Goal: Task Accomplishment & Management: Manage account settings

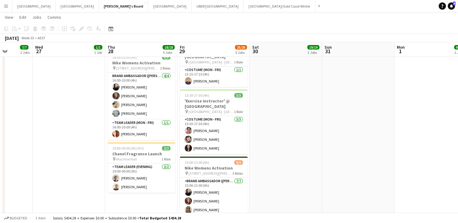
scroll to position [222, 0]
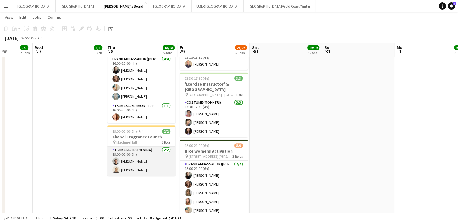
click at [142, 166] on app-card-role "Team Leader (Evening) [DATE] 19:00-00:00 (5h) [PERSON_NAME] [PERSON_NAME]" at bounding box center [141, 161] width 68 height 29
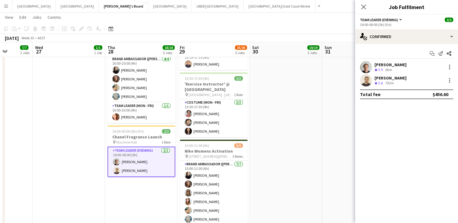
click at [401, 78] on div "[PERSON_NAME]" at bounding box center [390, 77] width 32 height 5
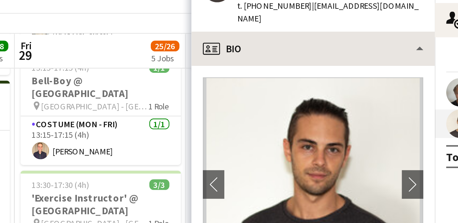
scroll to position [194, 0]
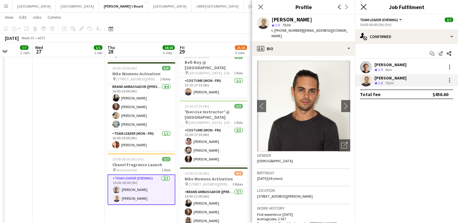
click at [361, 8] on icon "Close pop-in" at bounding box center [363, 7] width 6 height 6
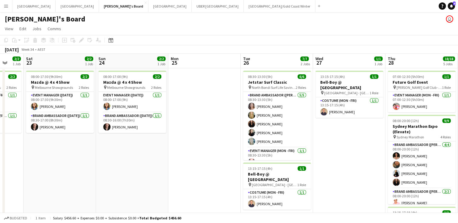
scroll to position [0, 126]
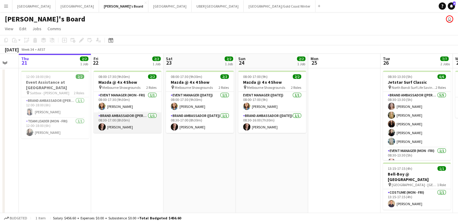
click at [134, 125] on app-card-role "Brand Ambassador (Mon - Fri) [DATE] 08:30-17:00 (8h30m) [PERSON_NAME]" at bounding box center [128, 123] width 68 height 21
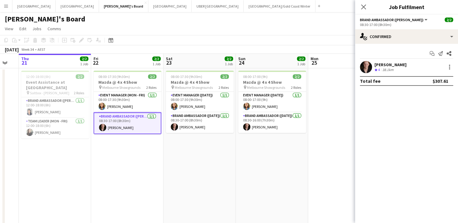
drag, startPoint x: 418, startPoint y: 57, endPoint x: 385, endPoint y: 65, distance: 33.8
drag, startPoint x: 385, startPoint y: 65, endPoint x: 385, endPoint y: 60, distance: 5.2
click at [385, 60] on div "Start chat Send notification Share [PERSON_NAME] Crew rating 4 38.1km Total fee…" at bounding box center [406, 67] width 103 height 47
click at [383, 64] on div "[PERSON_NAME]" at bounding box center [390, 64] width 32 height 5
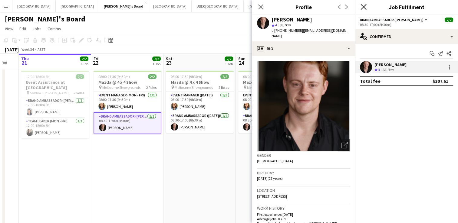
click at [365, 7] on icon "Close pop-in" at bounding box center [363, 7] width 6 height 6
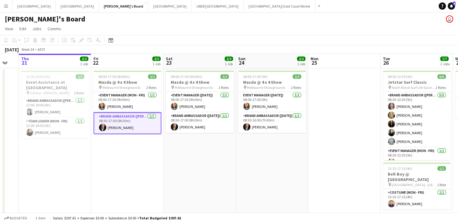
click at [108, 130] on app-card-role "Brand Ambassador (Mon - Fri) [DATE] 08:30-17:00 (8h30m) [PERSON_NAME]" at bounding box center [128, 124] width 68 height 22
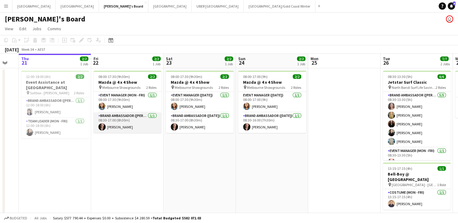
click at [108, 126] on app-card-role "Brand Ambassador (Mon - Fri) [DATE] 08:30-17:00 (8h30m) [PERSON_NAME]" at bounding box center [128, 123] width 68 height 21
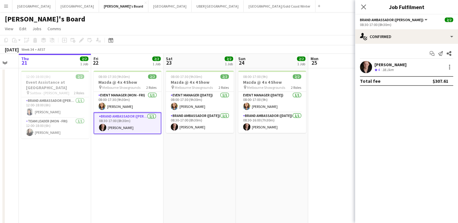
click at [379, 64] on div "[PERSON_NAME]" at bounding box center [390, 64] width 32 height 5
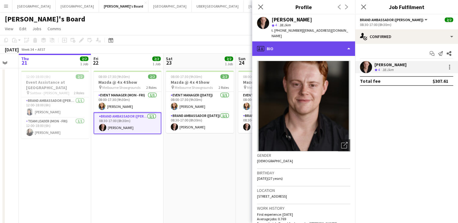
click at [304, 41] on div "profile Bio" at bounding box center [303, 48] width 103 height 15
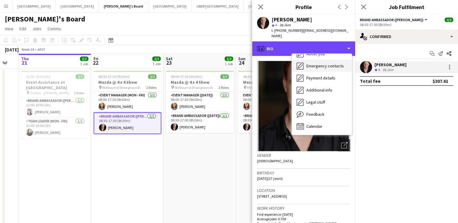
scroll to position [44, 0]
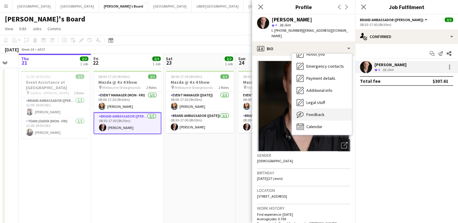
click at [321, 109] on div "Feedback Feedback" at bounding box center [322, 115] width 60 height 12
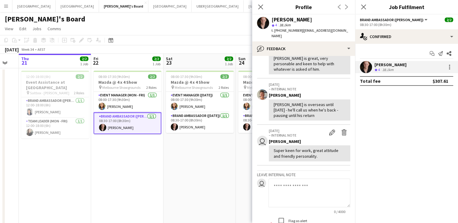
scroll to position [0, 0]
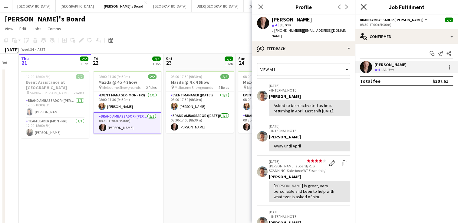
click at [363, 8] on icon "Close pop-in" at bounding box center [363, 7] width 6 height 6
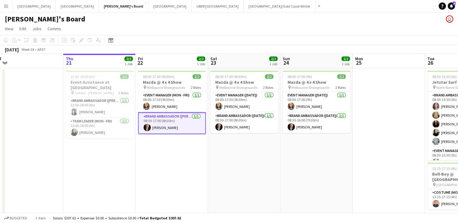
scroll to position [0, 157]
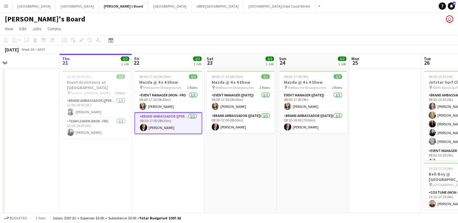
drag, startPoint x: 128, startPoint y: 137, endPoint x: 169, endPoint y: 176, distance: 56.7
click at [155, 129] on app-card-role "Brand Ambassador (Mon - Fri) [DATE] 08:30-17:00 (8h30m) [PERSON_NAME]" at bounding box center [168, 124] width 68 height 22
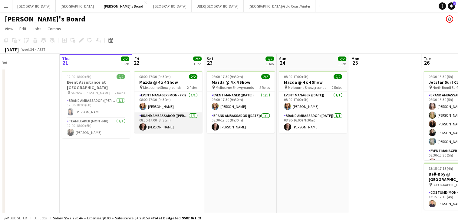
click at [155, 129] on app-card-role "Brand Ambassador (Mon - Fri) [DATE] 08:30-17:00 (8h30m) [PERSON_NAME]" at bounding box center [168, 123] width 68 height 21
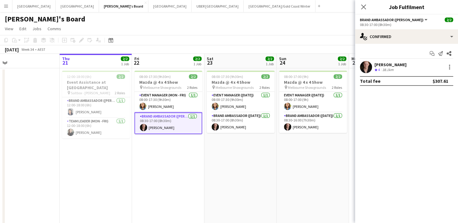
click at [389, 65] on div "[PERSON_NAME]" at bounding box center [390, 64] width 32 height 5
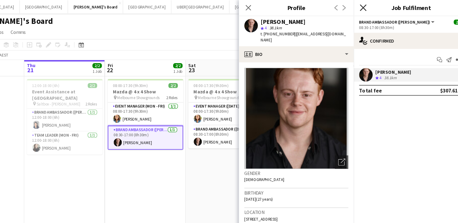
click at [364, 6] on icon at bounding box center [363, 7] width 6 height 6
